Goal: Complete application form

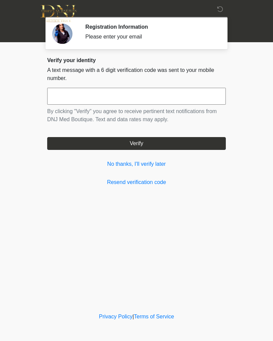
click at [94, 95] on input "text" at bounding box center [136, 96] width 179 height 17
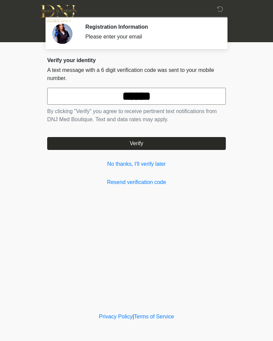
type input "******"
click at [162, 143] on button "Verify" at bounding box center [136, 143] width 179 height 13
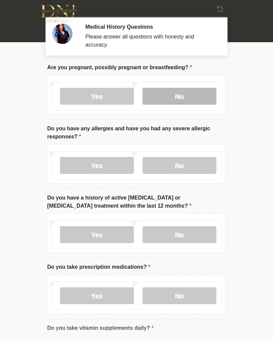
click at [186, 99] on label "No" at bounding box center [180, 96] width 74 height 17
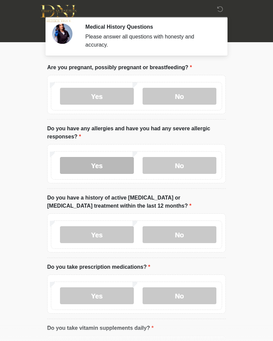
click at [109, 168] on label "Yes" at bounding box center [97, 165] width 74 height 17
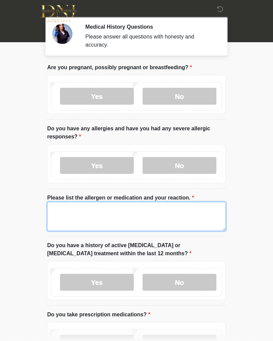
click at [105, 218] on textarea "Please list the allergen or medication and your reaction." at bounding box center [136, 216] width 179 height 29
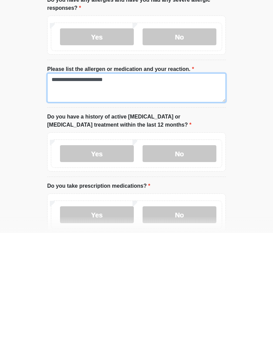
scroll to position [31, 0]
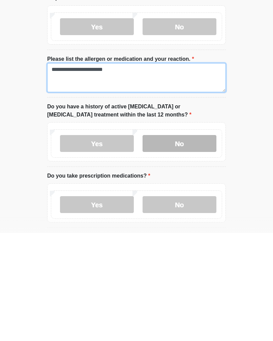
type textarea "**********"
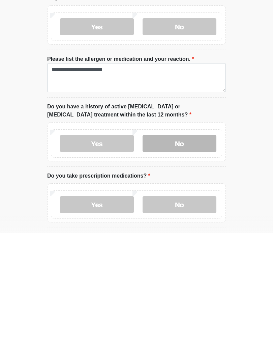
click at [187, 243] on label "No" at bounding box center [180, 251] width 74 height 17
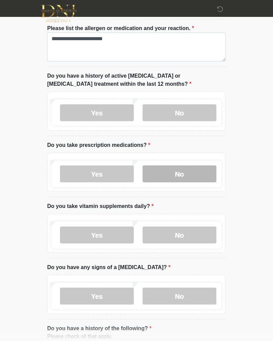
click at [197, 174] on label "No" at bounding box center [180, 174] width 74 height 17
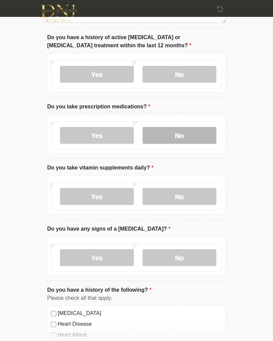
scroll to position [209, 0]
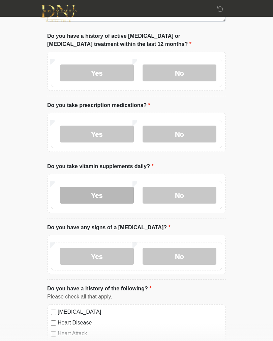
click at [117, 195] on label "Yes" at bounding box center [97, 195] width 74 height 17
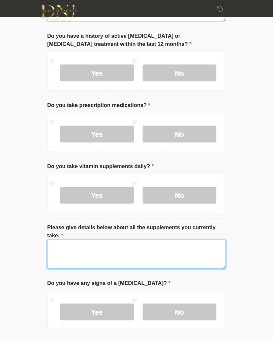
click at [111, 243] on textarea "Please give details below about all the supplements you currently take." at bounding box center [136, 254] width 179 height 29
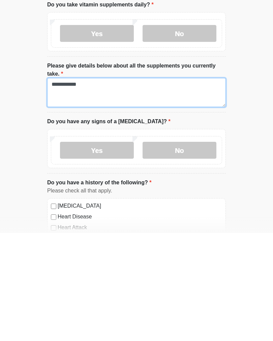
scroll to position [270, 0]
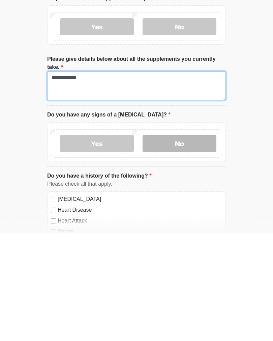
type textarea "**********"
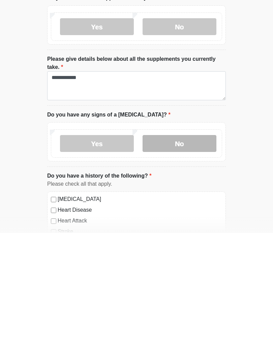
click at [183, 243] on label "No" at bounding box center [180, 251] width 74 height 17
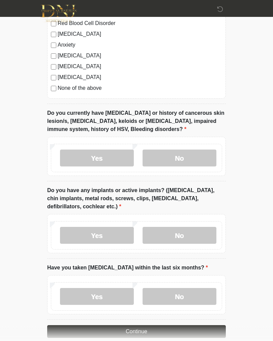
scroll to position [608, 0]
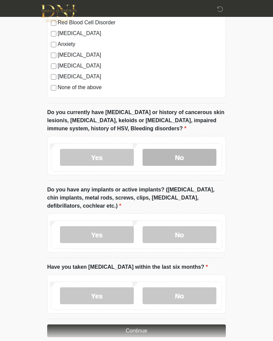
click at [188, 157] on label "No" at bounding box center [180, 157] width 74 height 17
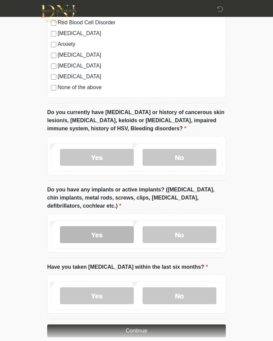
click at [105, 237] on label "Yes" at bounding box center [97, 234] width 74 height 17
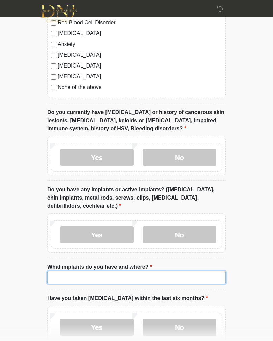
click at [114, 277] on input "What implants do you have and where?" at bounding box center [136, 277] width 179 height 13
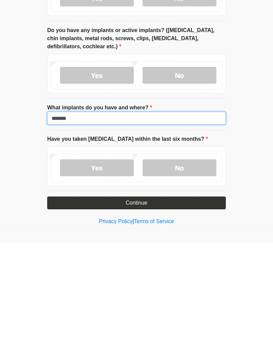
scroll to position [670, 0]
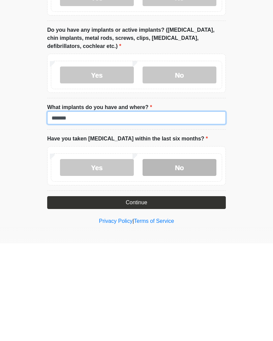
type input "******"
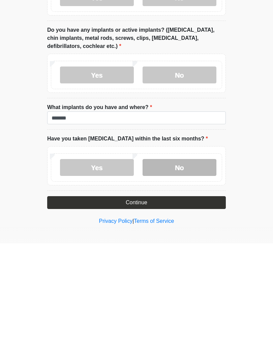
click at [194, 257] on label "No" at bounding box center [180, 265] width 74 height 17
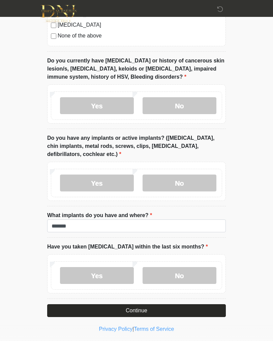
click at [153, 306] on button "Continue" at bounding box center [136, 310] width 179 height 13
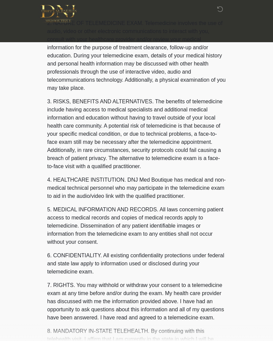
scroll to position [0, 0]
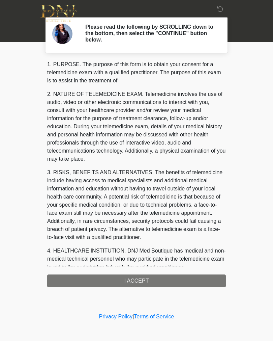
click at [149, 277] on div "1. PURPOSE. The purpose of this form is to obtain your consent for a telemedici…" at bounding box center [136, 173] width 179 height 227
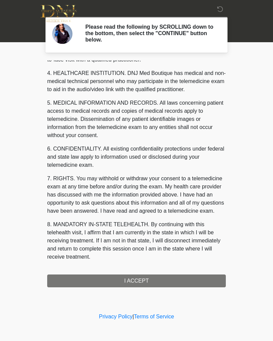
scroll to position [186, 0]
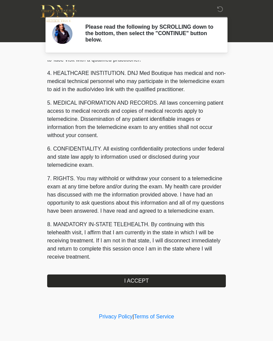
click at [151, 281] on button "I ACCEPT" at bounding box center [136, 280] width 179 height 13
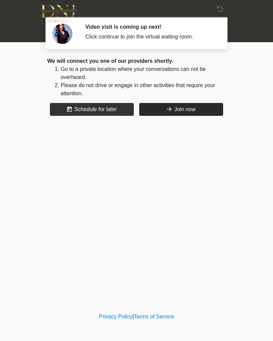
click at [186, 112] on button "Join now" at bounding box center [181, 109] width 84 height 13
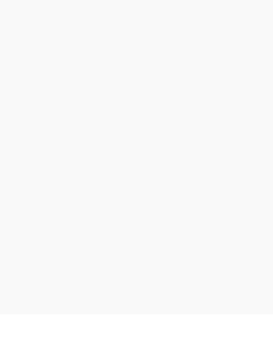
scroll to position [2, 0]
